Goal: Check status: Check status

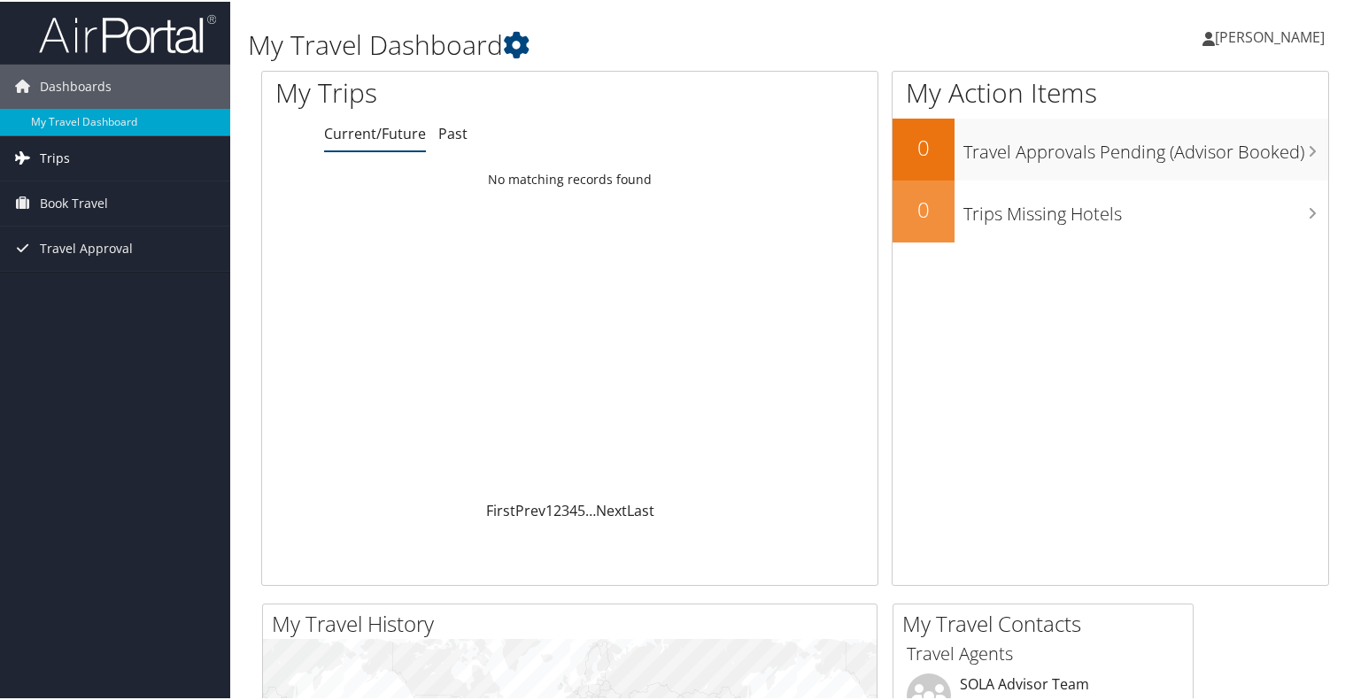
click at [36, 161] on link "Trips" at bounding box center [115, 157] width 230 height 44
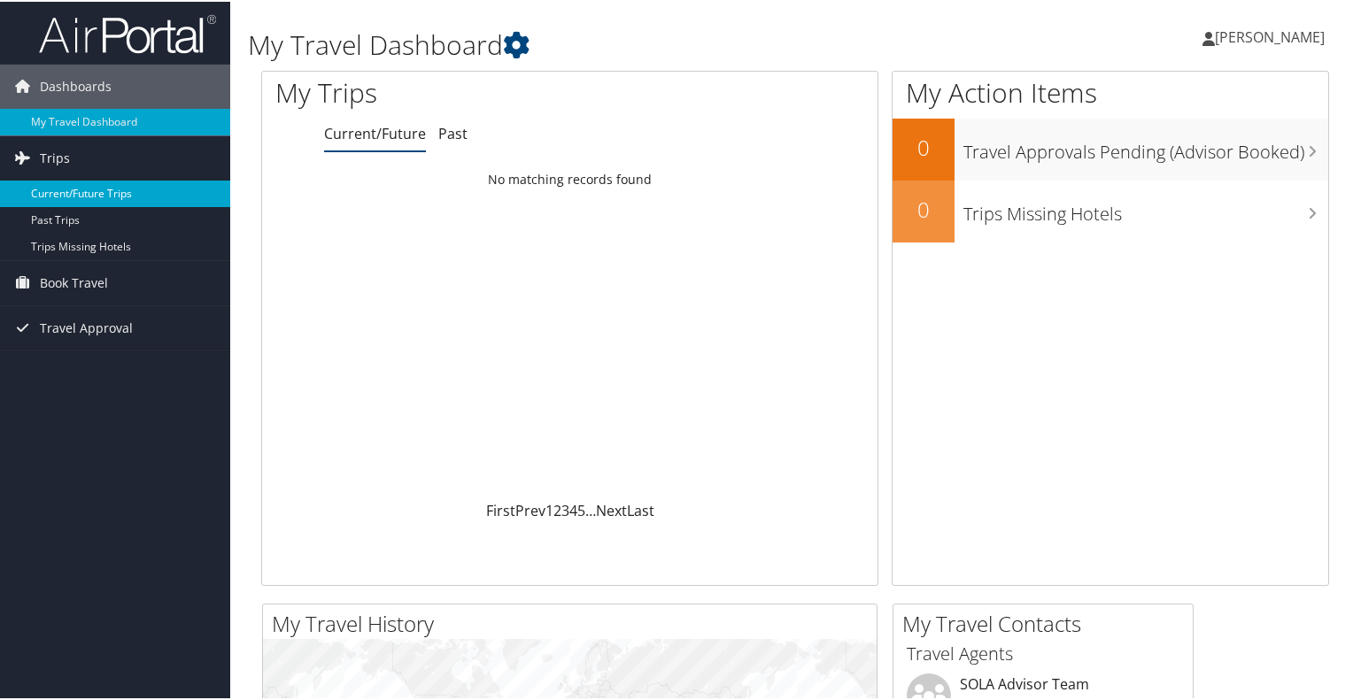
click at [64, 189] on link "Current/Future Trips" at bounding box center [115, 192] width 230 height 27
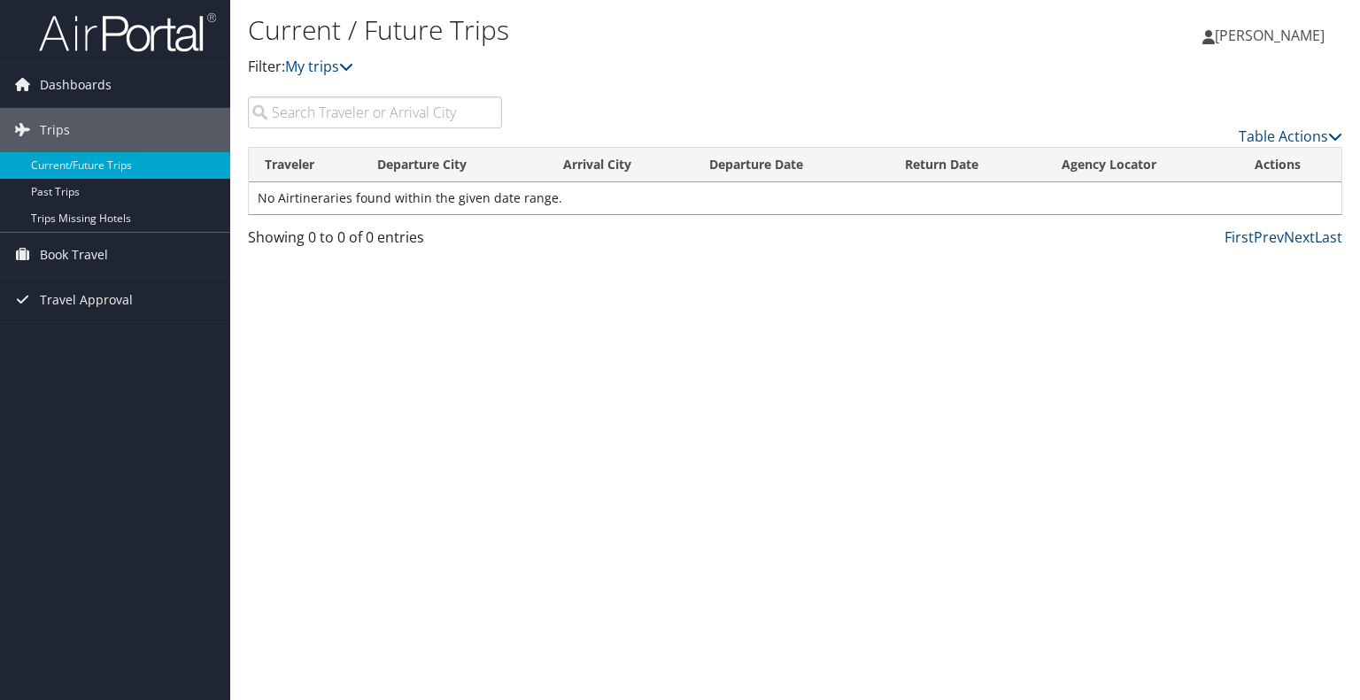
click at [417, 112] on input "search" at bounding box center [375, 113] width 254 height 32
type input "[US_STATE][GEOGRAPHIC_DATA]"
click at [61, 253] on span "Book Travel" at bounding box center [74, 255] width 68 height 44
click at [61, 88] on span "Dashboards" at bounding box center [76, 85] width 72 height 44
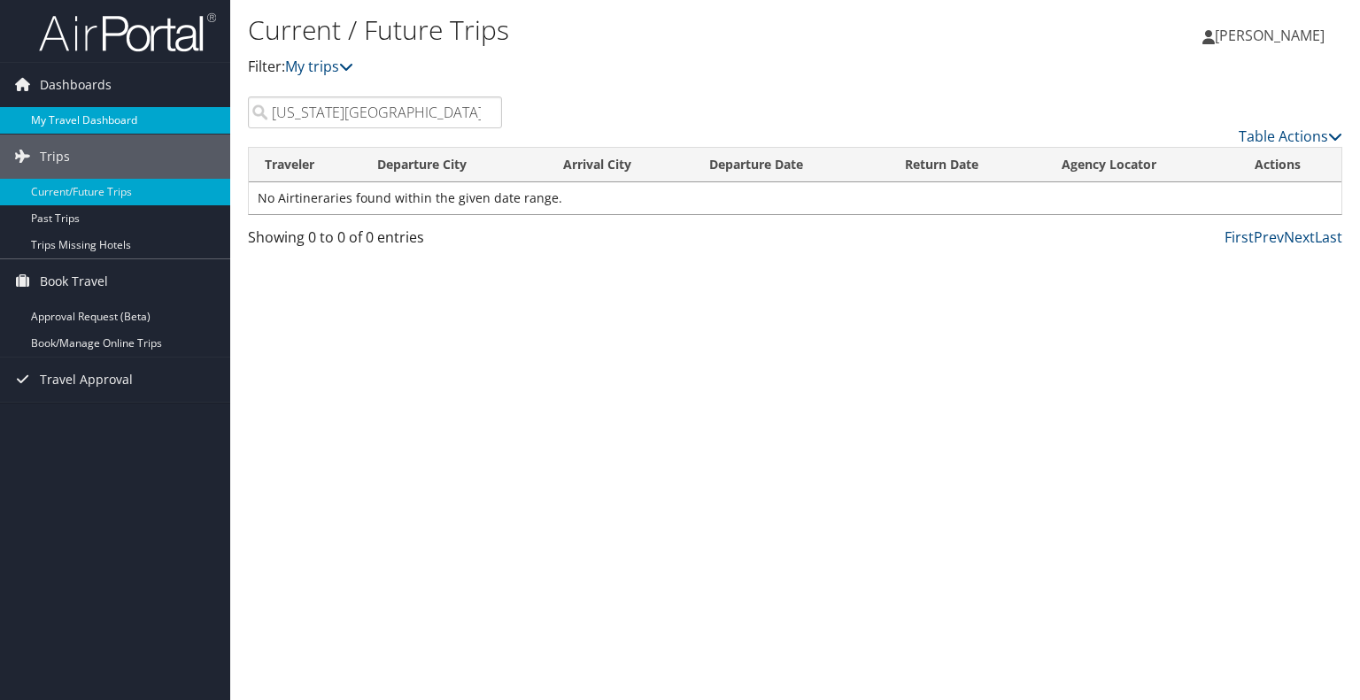
click at [63, 120] on link "My Travel Dashboard" at bounding box center [115, 120] width 230 height 27
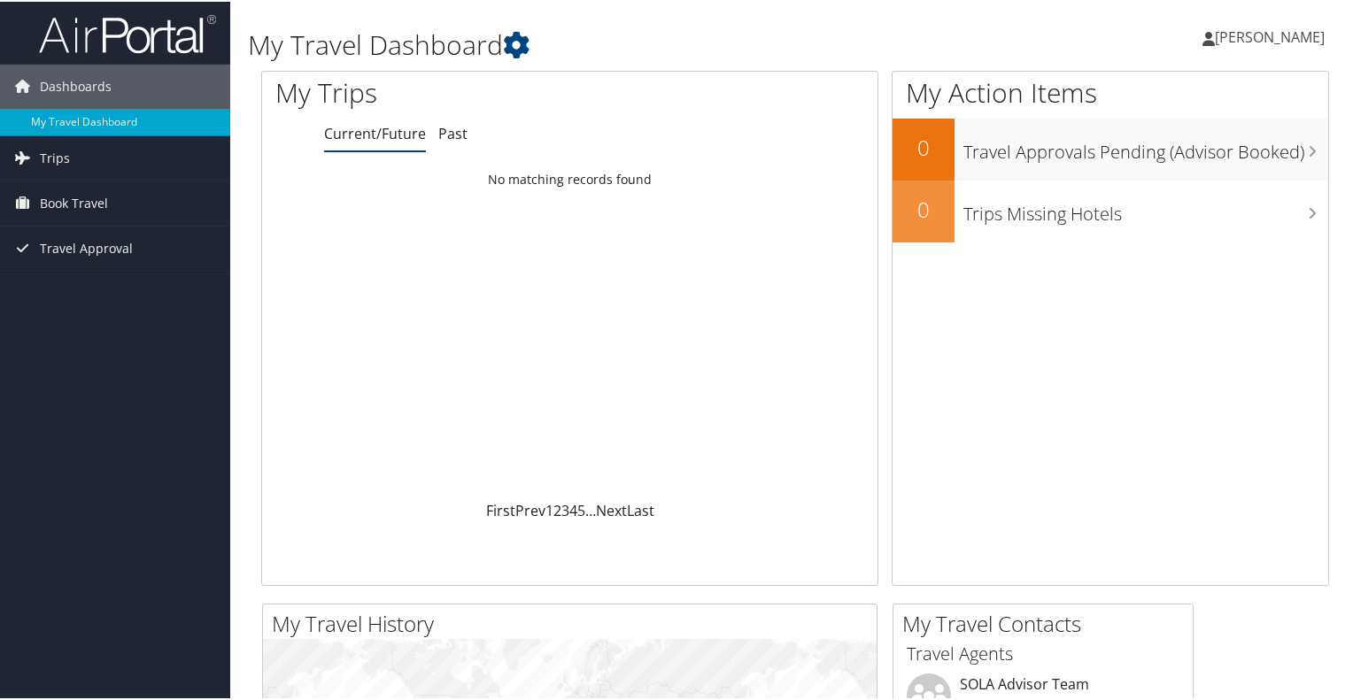
drag, startPoint x: 830, startPoint y: 2, endPoint x: 458, endPoint y: 240, distance: 441.6
click at [458, 240] on div "Loading... No matching records found" at bounding box center [569, 330] width 615 height 336
